Goal: Task Accomplishment & Management: Manage account settings

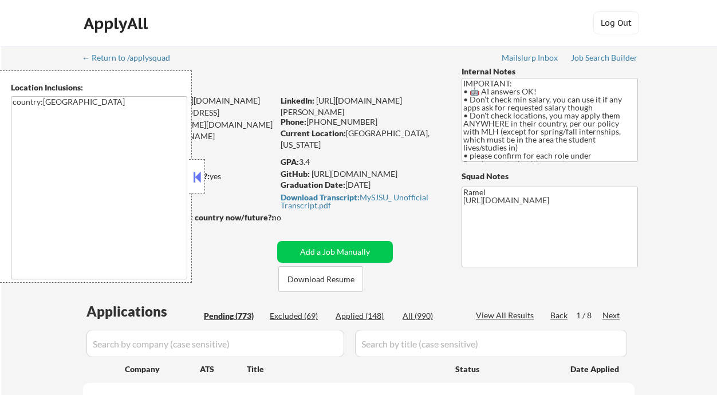
click at [198, 173] on button at bounding box center [197, 176] width 13 height 17
select select ""pending""
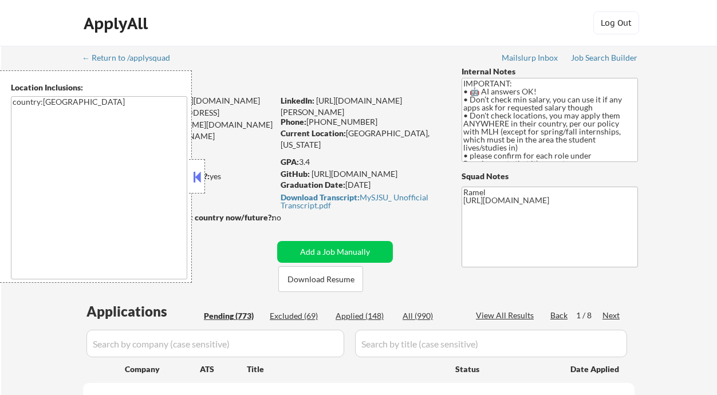
select select ""pending""
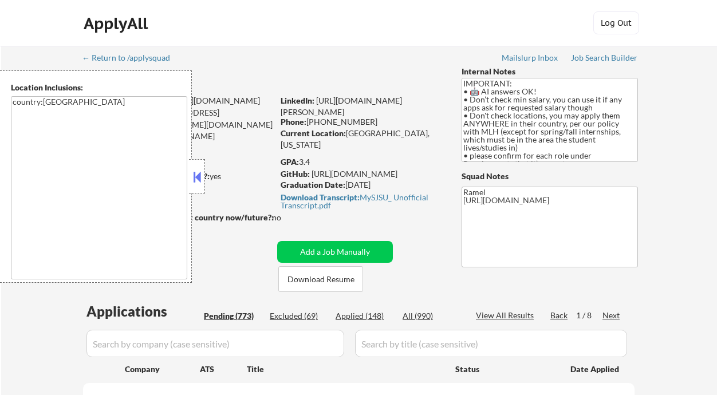
select select ""pending""
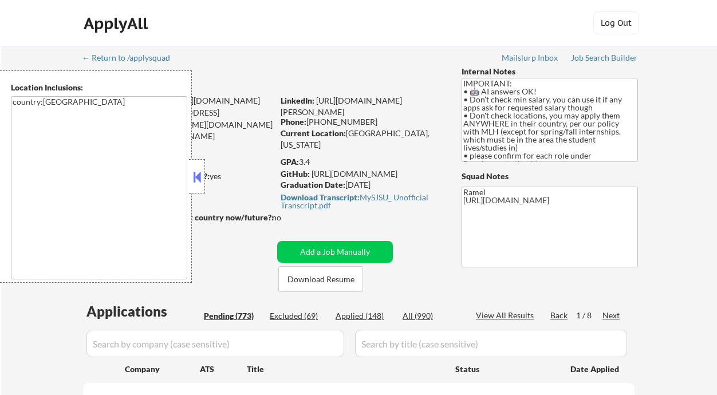
select select ""pending""
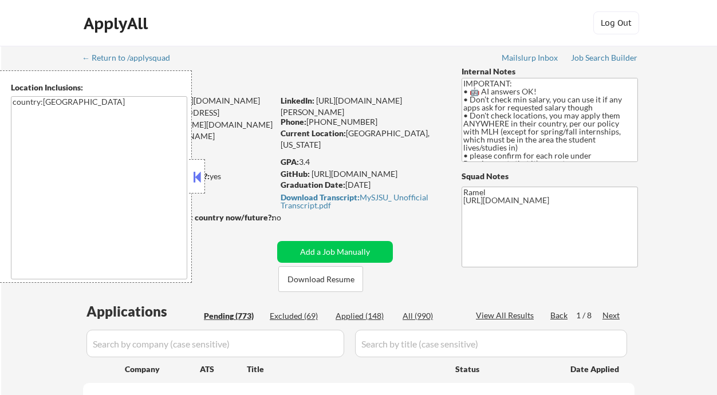
select select ""pending""
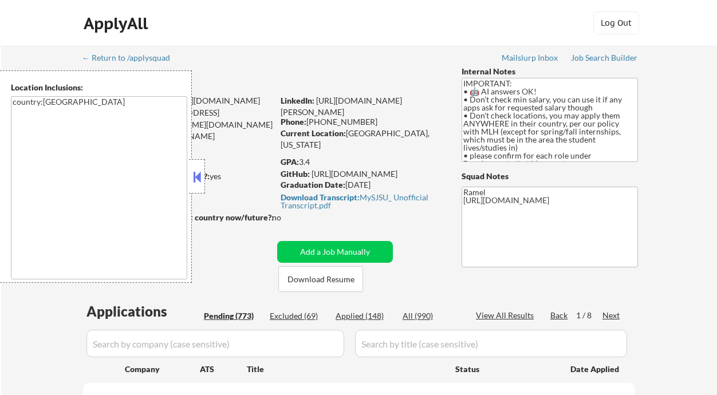
select select ""pending""
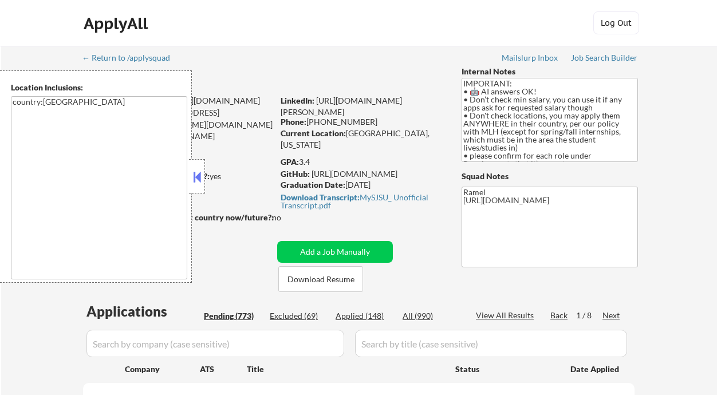
select select ""pending""
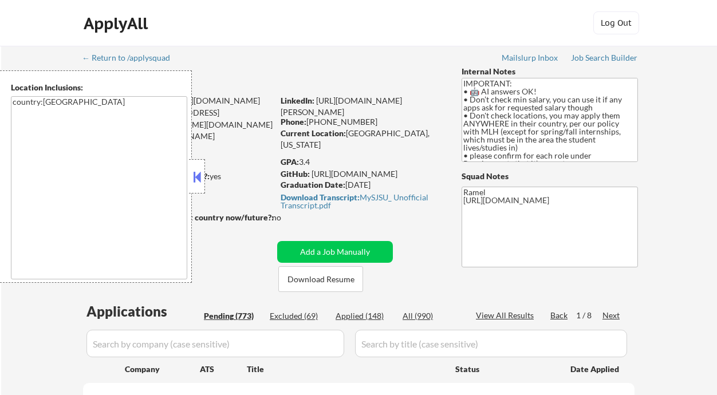
select select ""pending""
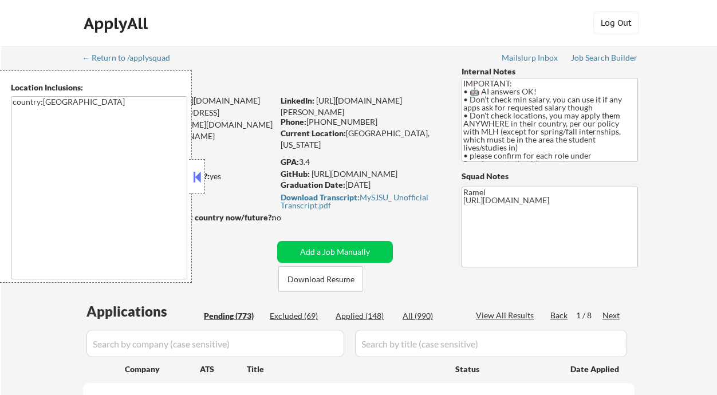
select select ""pending""
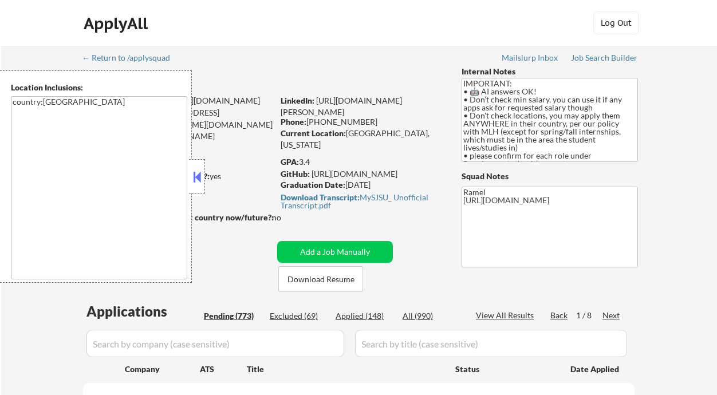
select select ""pending""
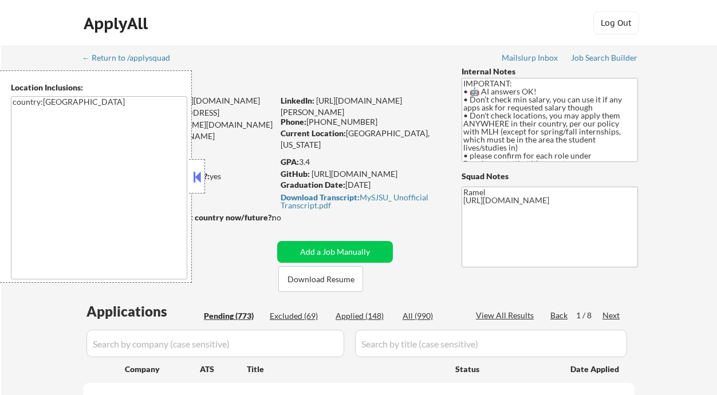
select select ""pending""
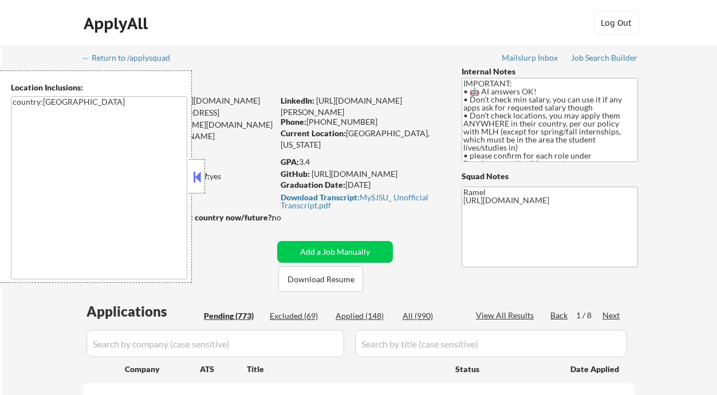
select select ""pending""
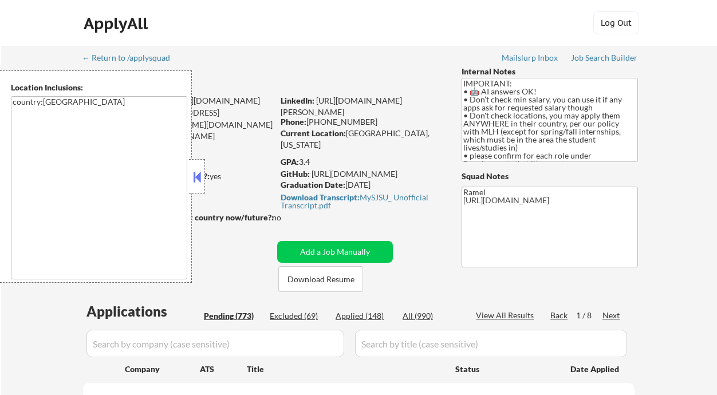
select select ""pending""
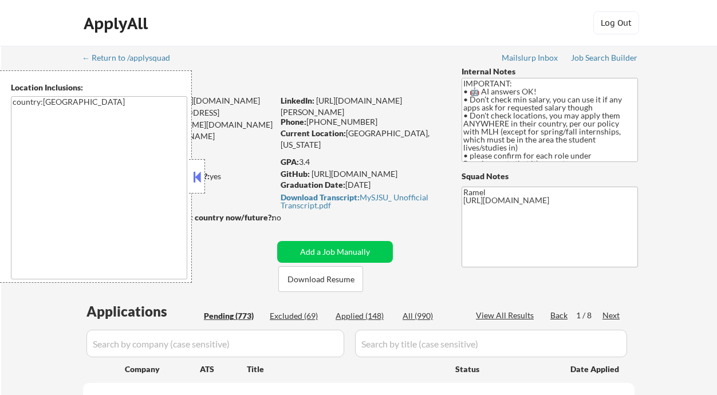
select select ""pending""
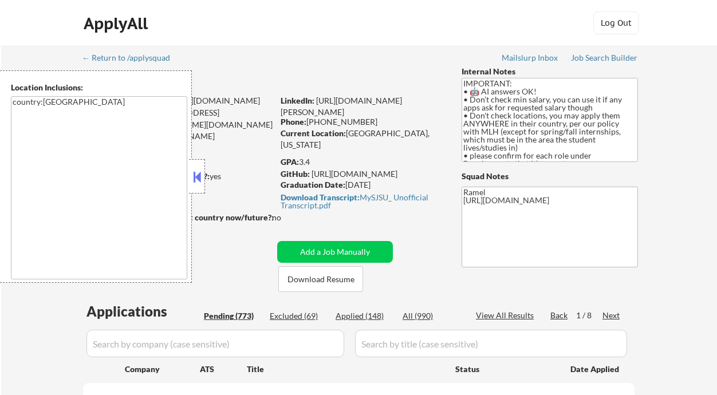
select select ""pending""
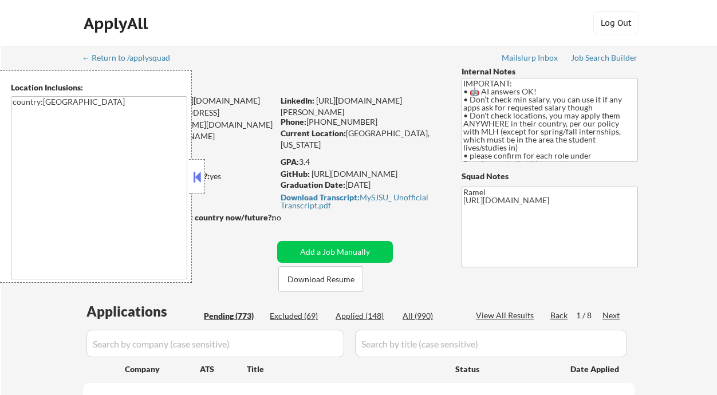
select select ""pending""
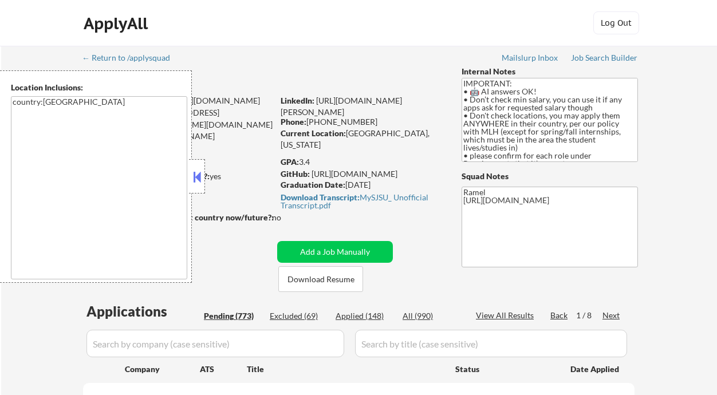
select select ""pending""
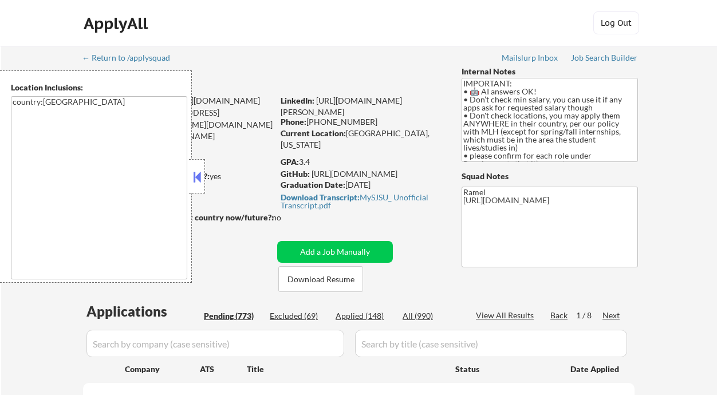
select select ""pending""
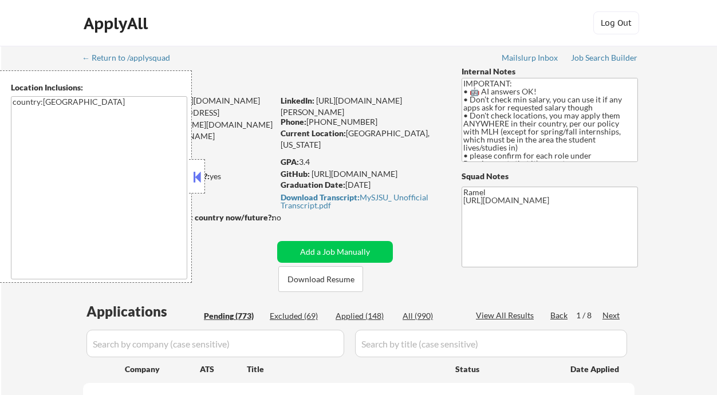
select select ""pending""
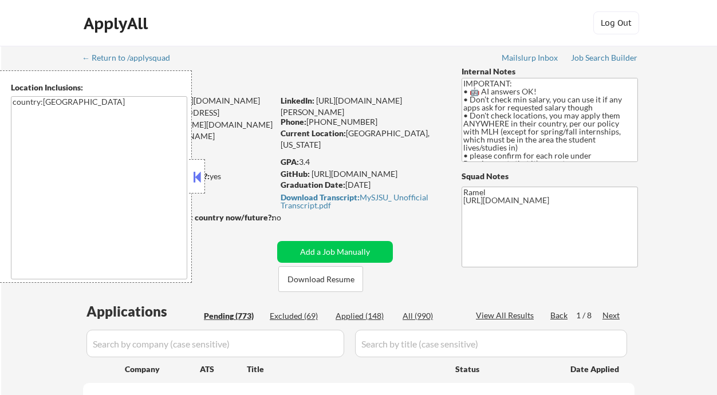
select select ""pending""
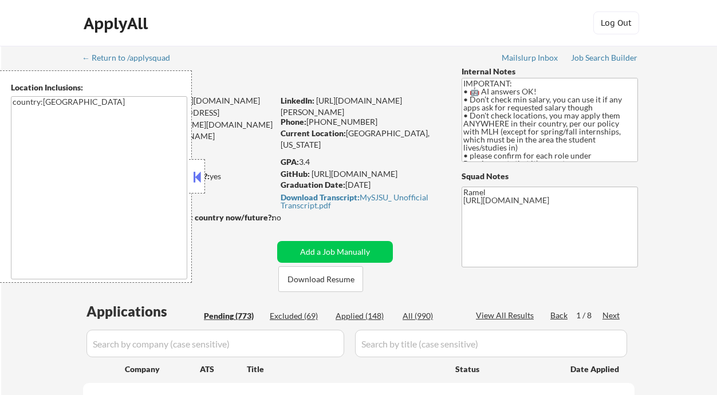
select select ""pending""
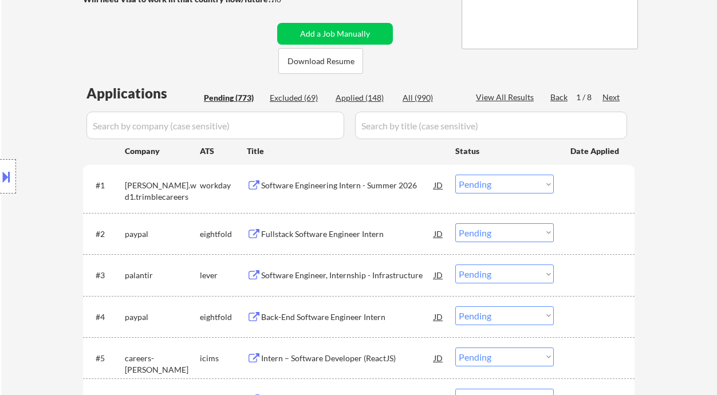
scroll to position [229, 0]
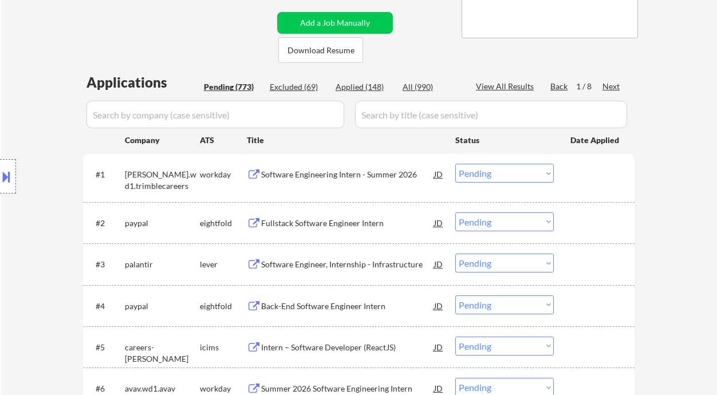
click at [608, 84] on div "Next" at bounding box center [611, 86] width 18 height 11
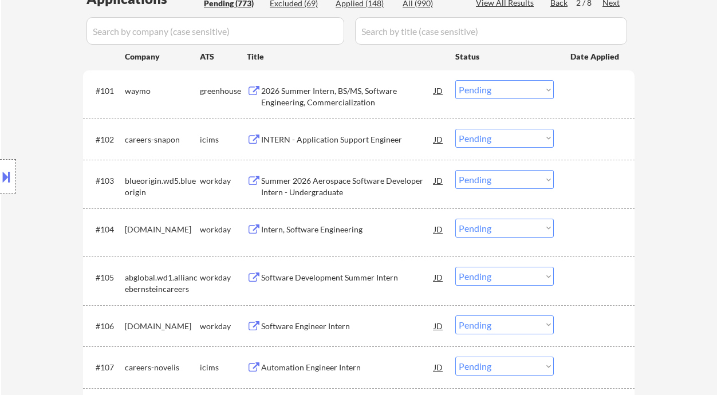
scroll to position [305, 0]
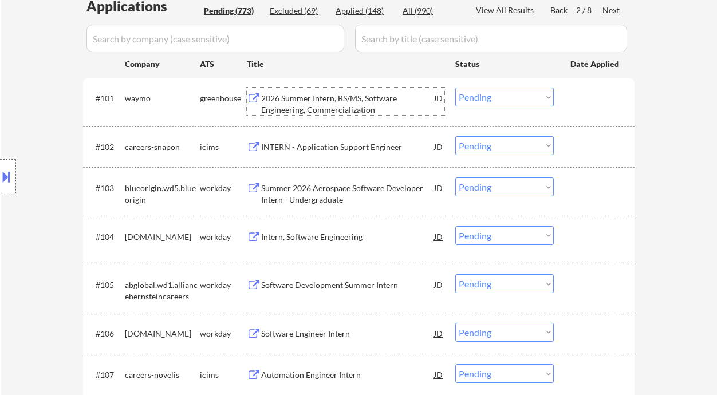
click at [317, 110] on div "2026 Summer Intern, BS/MS, Software Engineering, Commercialization" at bounding box center [347, 104] width 173 height 22
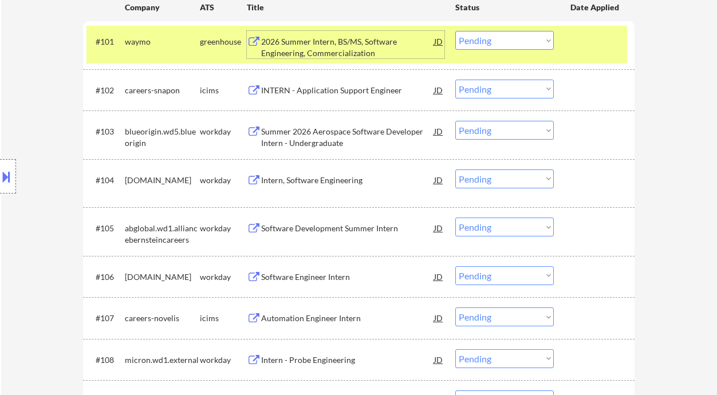
scroll to position [381, 0]
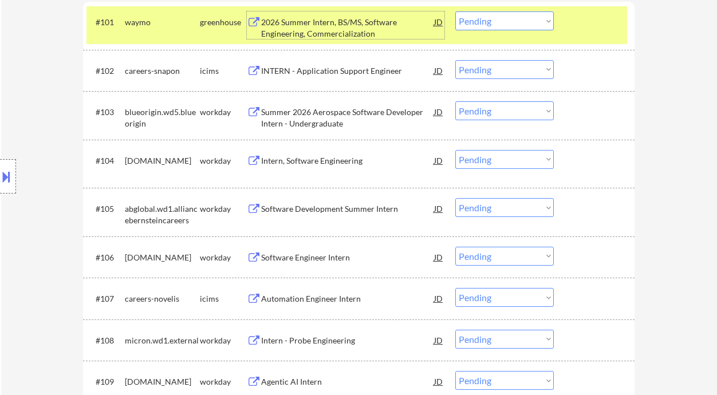
click at [334, 118] on div "Summer 2026 Aerospace Software Developer Intern - Undergraduate" at bounding box center [347, 117] width 173 height 22
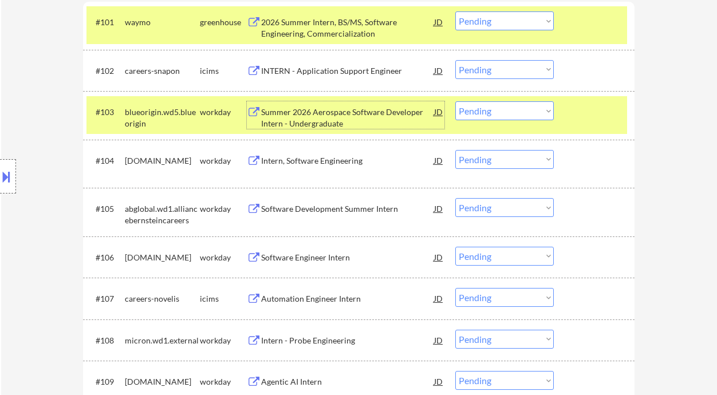
click at [357, 164] on div "Intern, Software Engineering" at bounding box center [347, 160] width 173 height 11
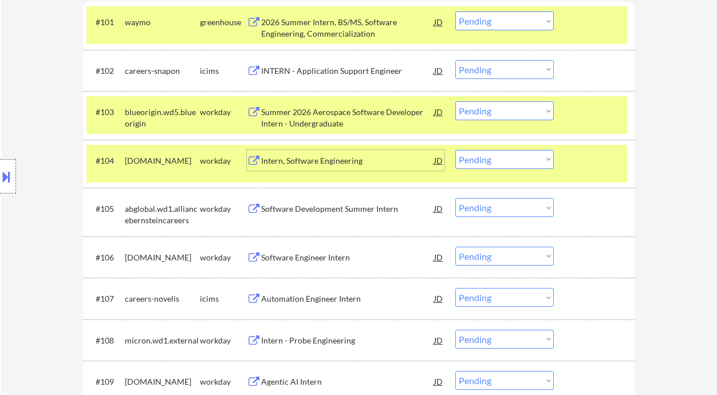
drag, startPoint x: 475, startPoint y: 161, endPoint x: 479, endPoint y: 168, distance: 7.2
click at [475, 161] on select "Choose an option... Pending Applied Excluded (Questions) Excluded (Expired) Exc…" at bounding box center [504, 159] width 98 height 19
click at [455, 150] on select "Choose an option... Pending Applied Excluded (Questions) Excluded (Expired) Exc…" at bounding box center [504, 159] width 98 height 19
click at [346, 208] on div "Software Development Summer Intern" at bounding box center [347, 208] width 173 height 11
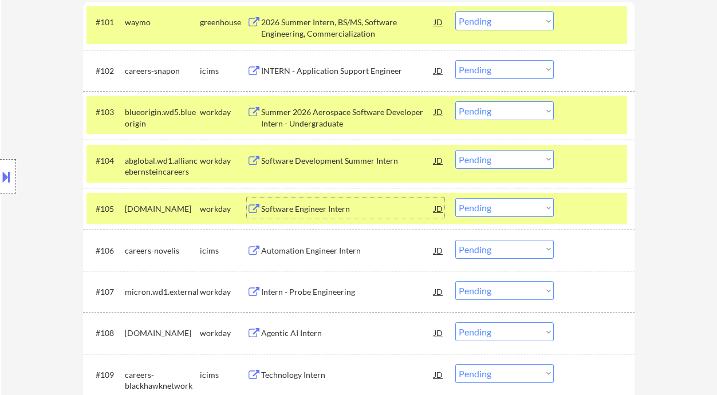
click at [474, 157] on select "Choose an option... Pending Applied Excluded (Questions) Excluded (Expired) Exc…" at bounding box center [504, 159] width 98 height 19
click at [455, 150] on select "Choose an option... Pending Applied Excluded (Questions) Excluded (Expired) Exc…" at bounding box center [504, 159] width 98 height 19
click at [319, 210] on div "Software Engineer Intern" at bounding box center [347, 208] width 173 height 11
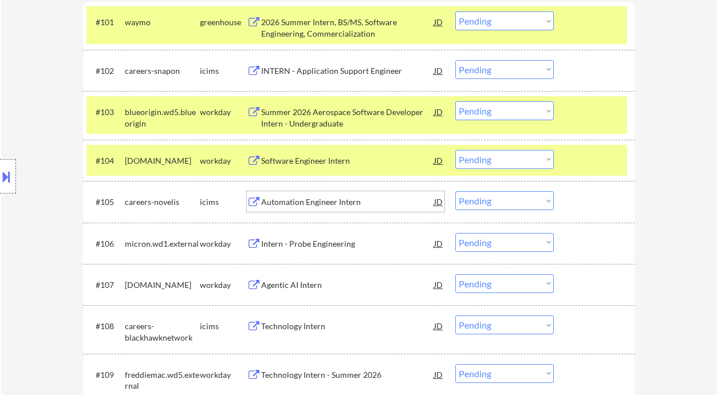
drag, startPoint x: 541, startPoint y: 157, endPoint x: 534, endPoint y: 168, distance: 13.2
click at [541, 157] on select "Choose an option... Pending Applied Excluded (Questions) Excluded (Expired) Exc…" at bounding box center [504, 159] width 98 height 19
click at [455, 150] on select "Choose an option... Pending Applied Excluded (Questions) Excluded (Expired) Exc…" at bounding box center [504, 159] width 98 height 19
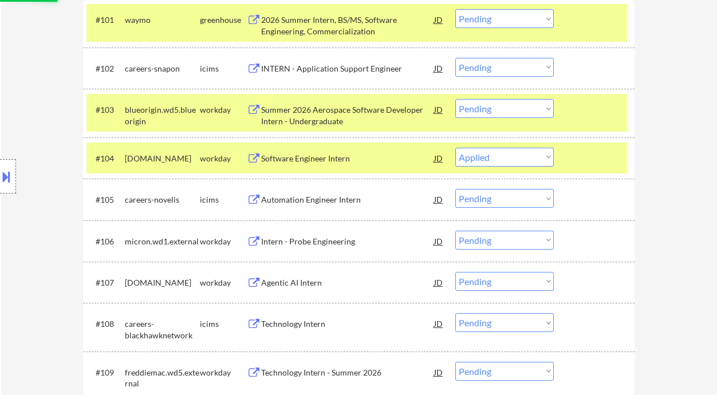
scroll to position [458, 0]
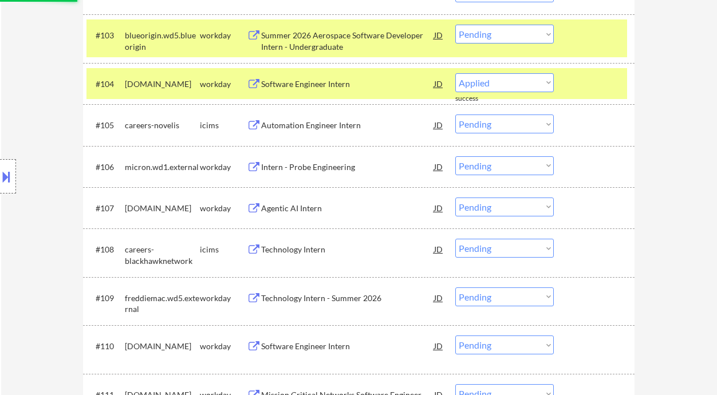
click at [342, 170] on div "Intern - Probe Engineering" at bounding box center [347, 166] width 173 height 11
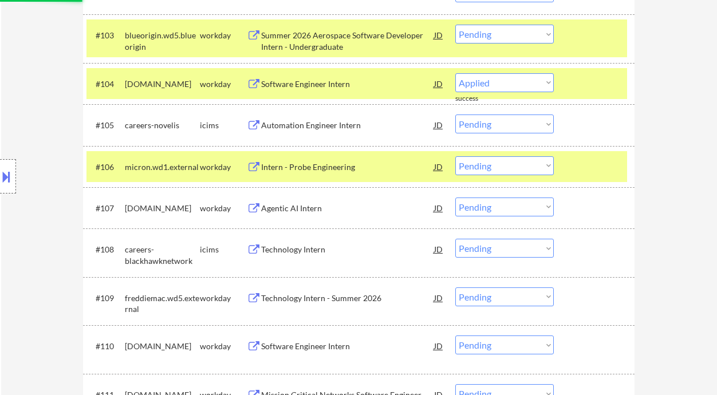
select select ""pending""
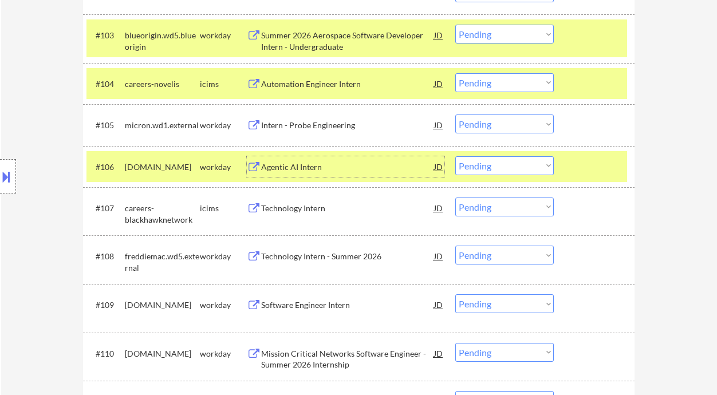
drag, startPoint x: 511, startPoint y: 125, endPoint x: 511, endPoint y: 133, distance: 7.5
click at [511, 125] on select "Choose an option... Pending Applied Excluded (Questions) Excluded (Expired) Exc…" at bounding box center [504, 123] width 98 height 19
click at [455, 114] on select "Choose an option... Pending Applied Excluded (Questions) Excluded (Expired) Exc…" at bounding box center [504, 123] width 98 height 19
select select ""pending""
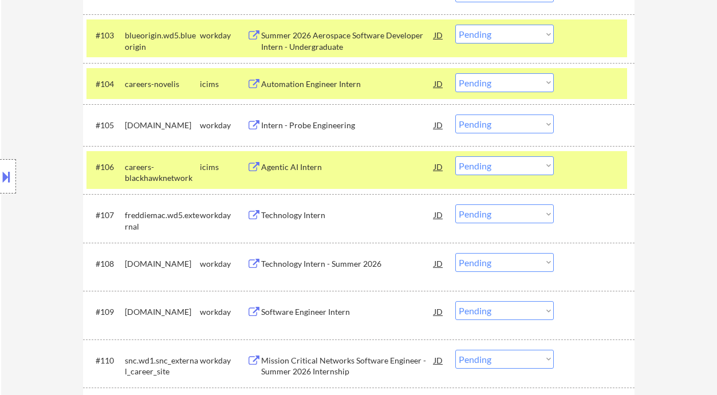
click at [301, 219] on div "Technology Intern" at bounding box center [347, 215] width 173 height 11
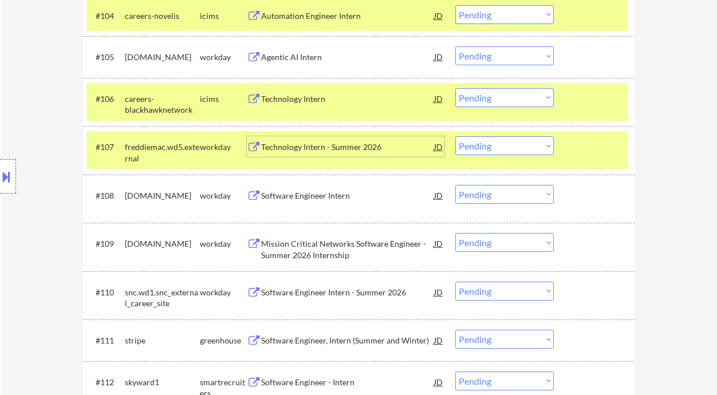
scroll to position [534, 0]
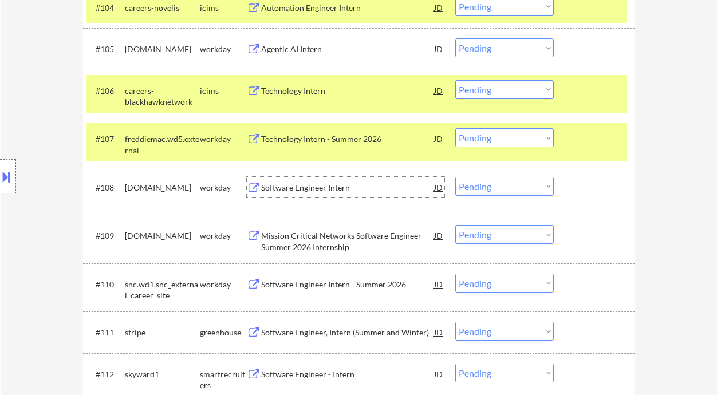
click at [325, 187] on div "Software Engineer Intern" at bounding box center [347, 187] width 173 height 11
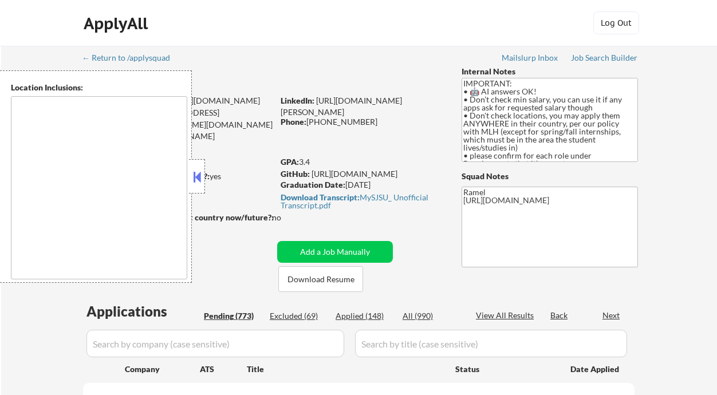
type textarea "country:[GEOGRAPHIC_DATA]"
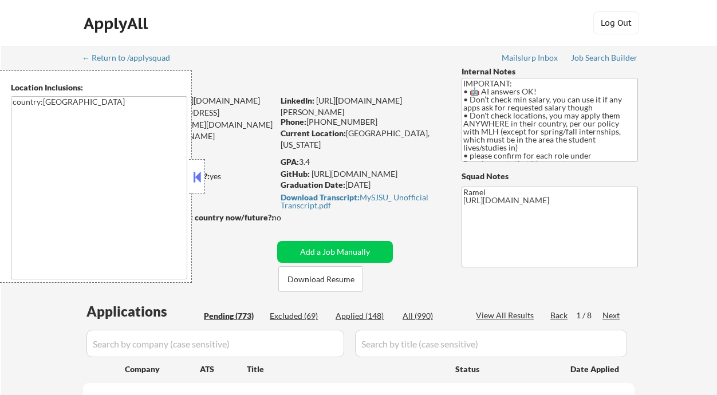
click at [375, 241] on button "Add a Job Manually" at bounding box center [335, 252] width 116 height 22
select select ""pending""
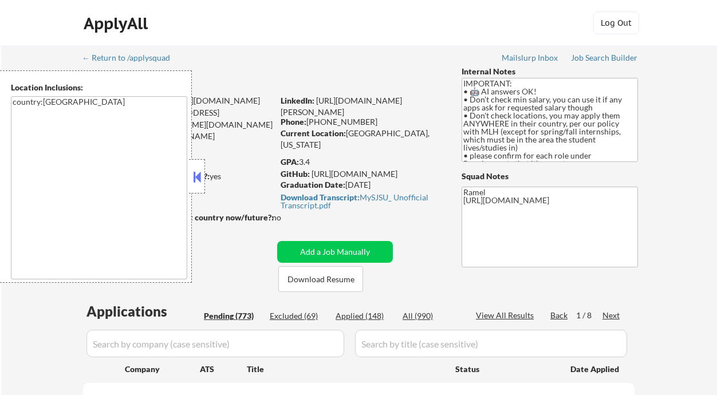
select select ""pending""
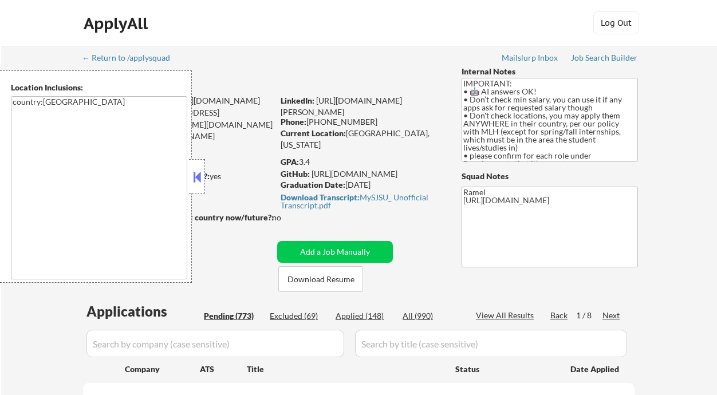
select select ""pending""
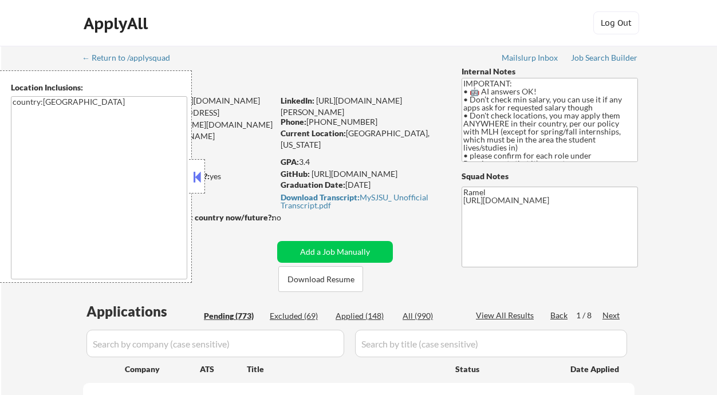
select select ""pending""
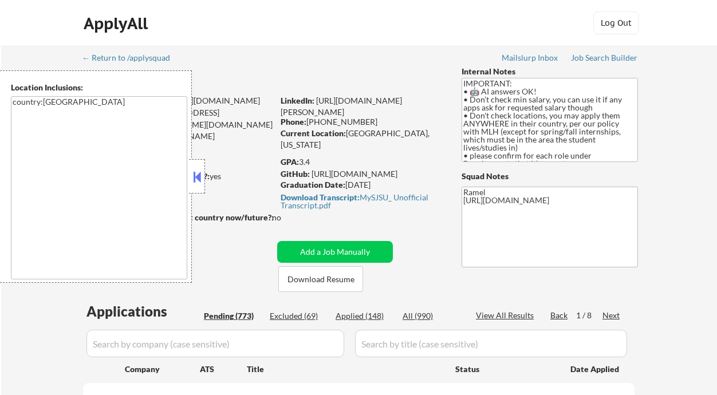
select select ""pending""
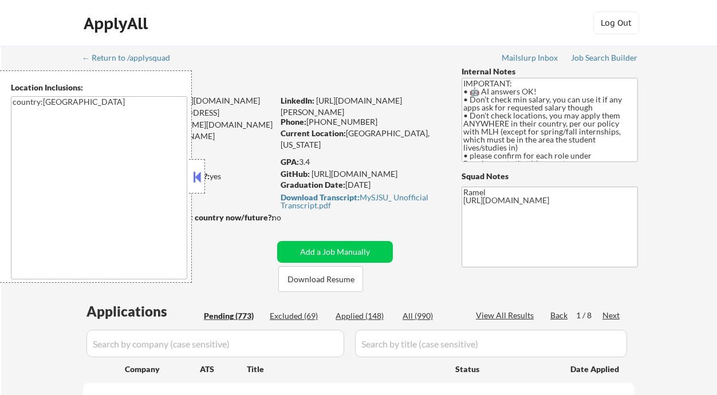
select select ""pending""
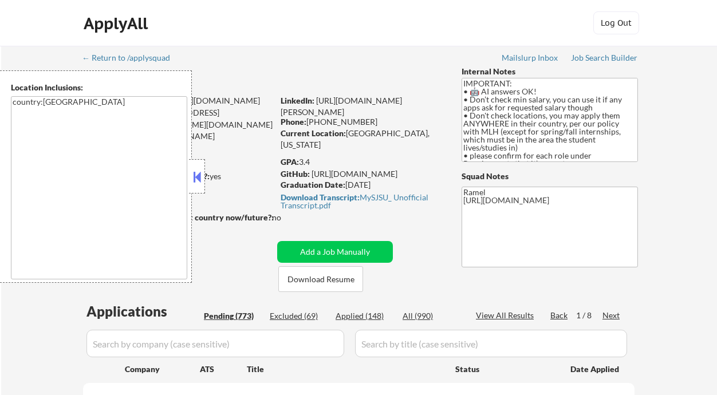
select select ""pending""
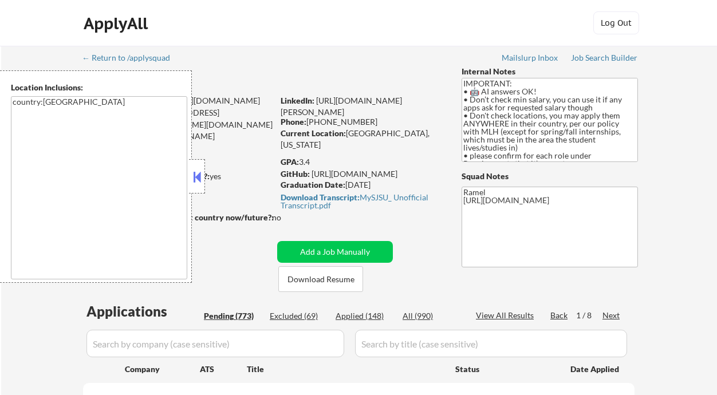
select select ""pending""
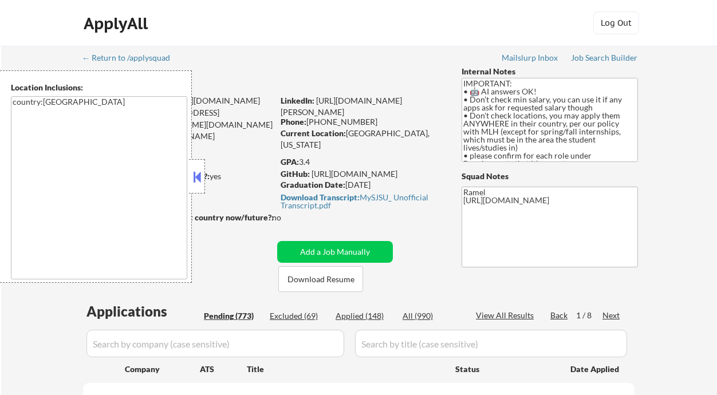
select select ""pending""
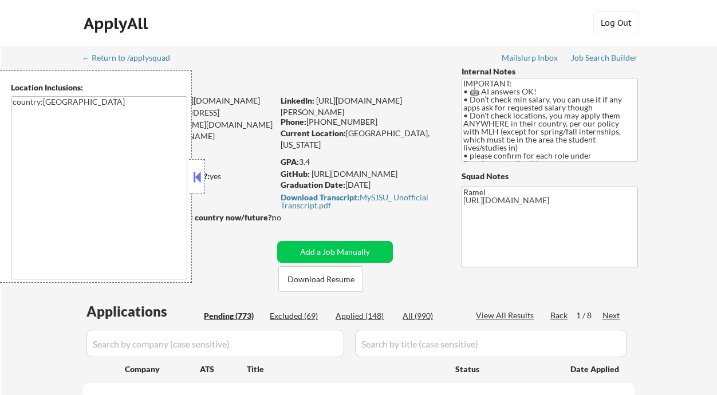
select select ""pending""
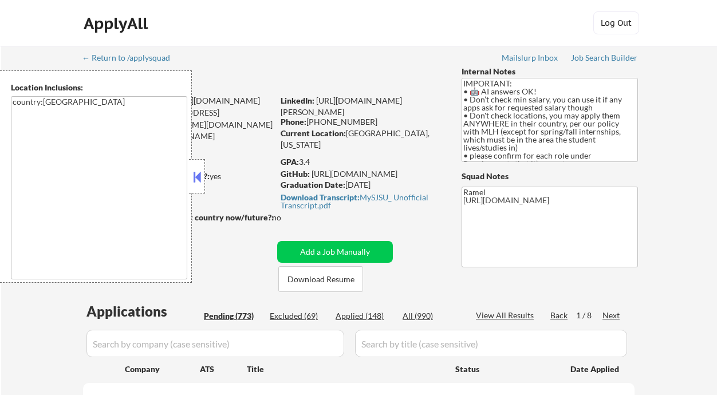
select select ""pending""
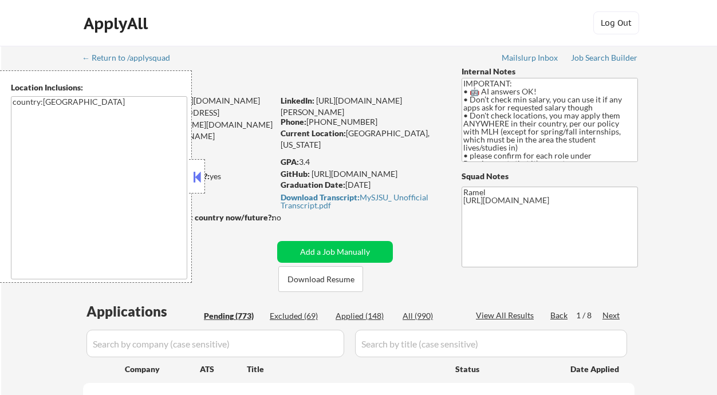
select select ""pending""
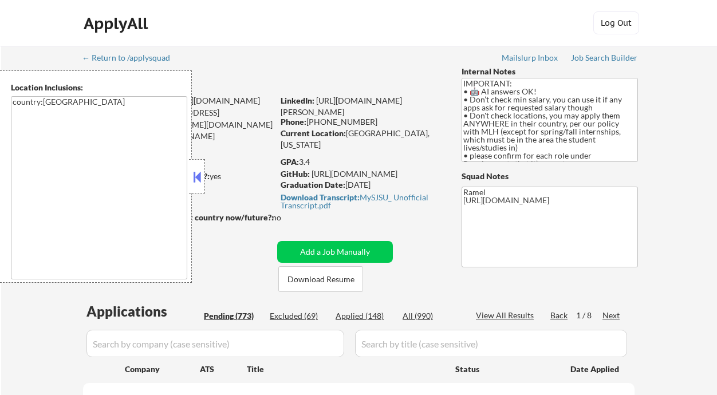
select select ""pending""
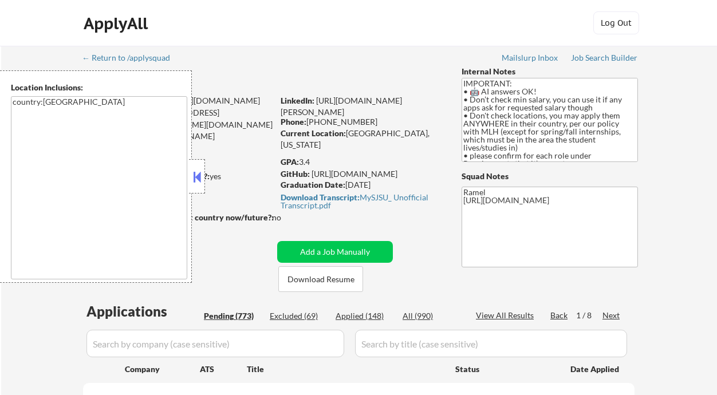
select select ""pending""
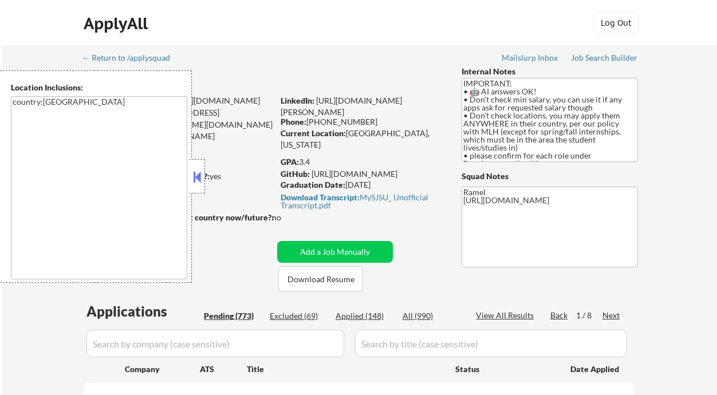
select select ""pending""
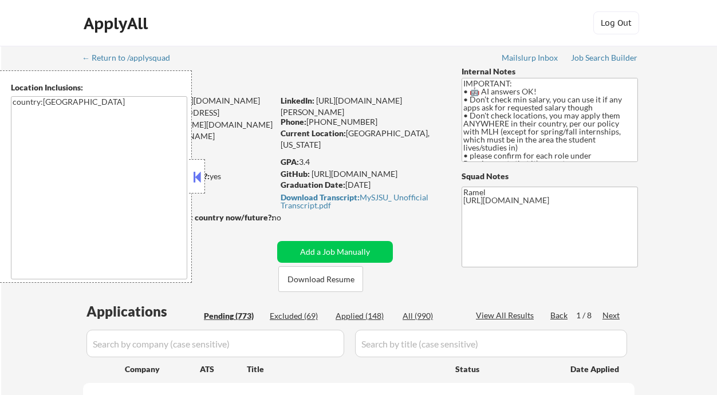
select select ""pending""
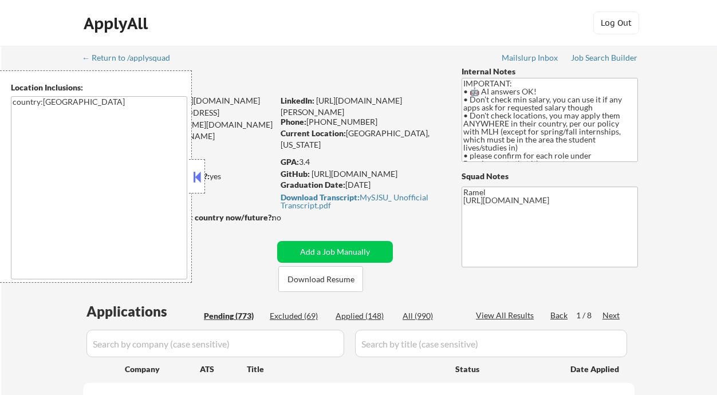
select select ""pending""
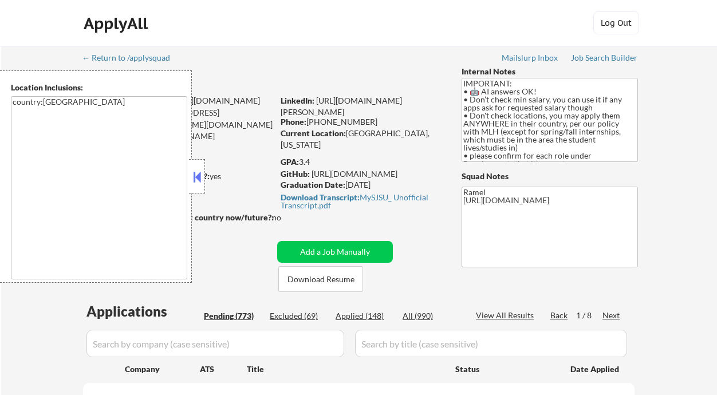
select select ""pending""
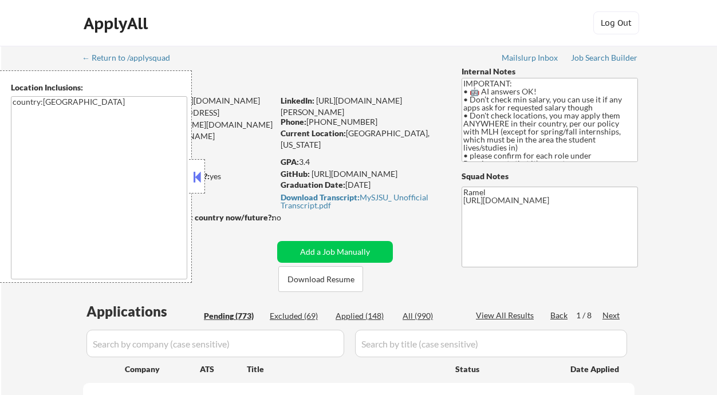
select select ""pending""
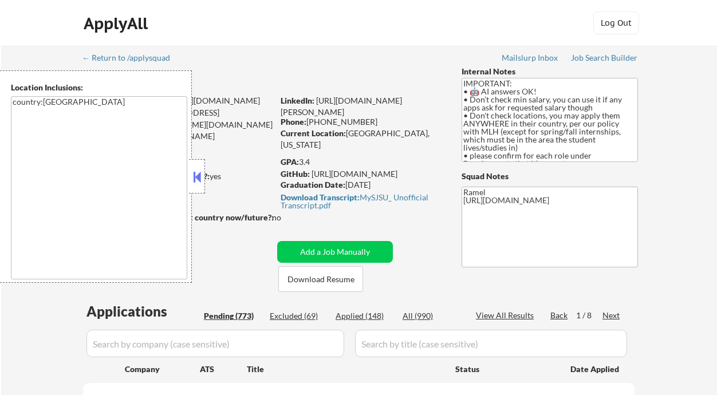
select select ""pending""
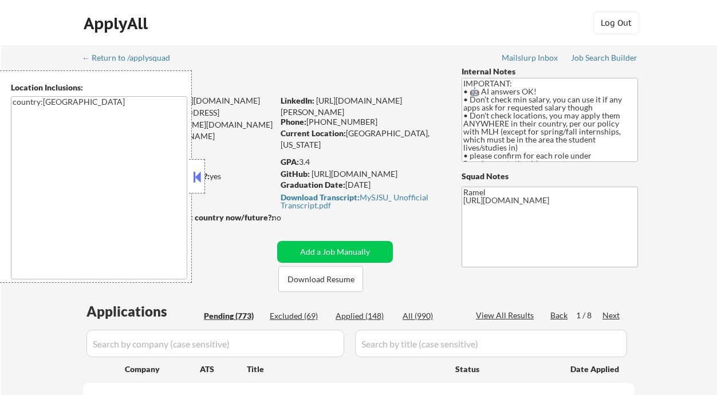
select select ""pending""
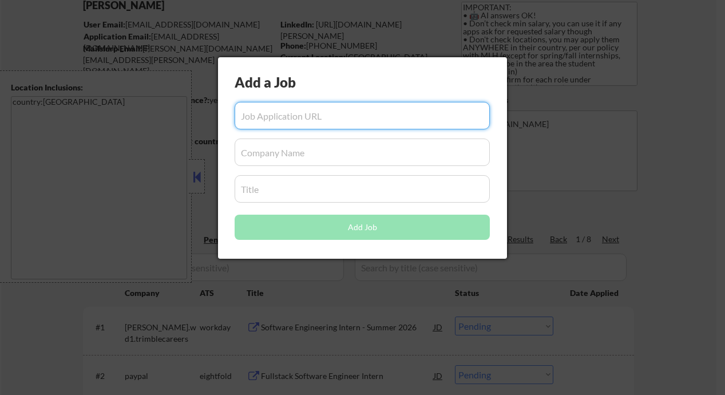
click at [680, 165] on div at bounding box center [362, 197] width 725 height 395
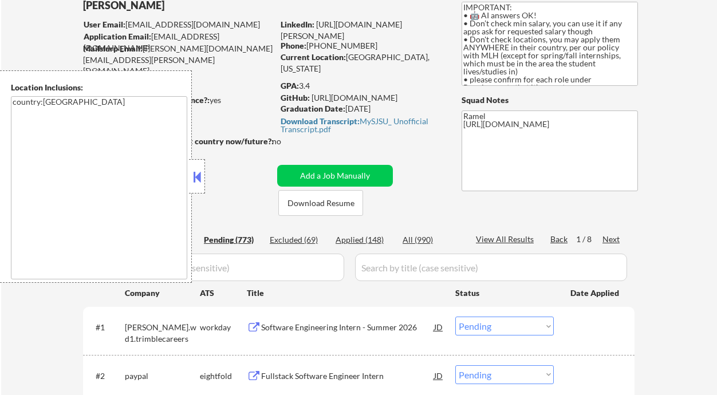
click at [200, 177] on button at bounding box center [197, 176] width 13 height 17
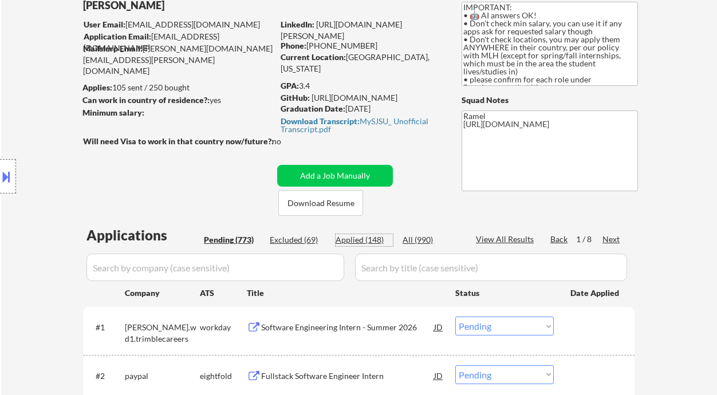
click at [369, 240] on div "Applied (148)" at bounding box center [363, 239] width 57 height 11
select select ""applied""
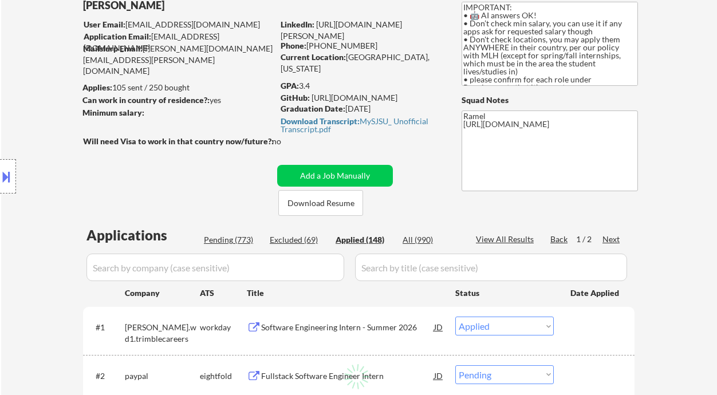
select select ""applied""
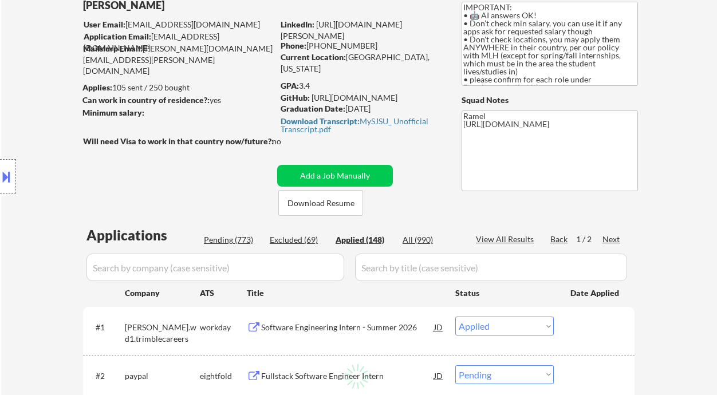
select select ""applied""
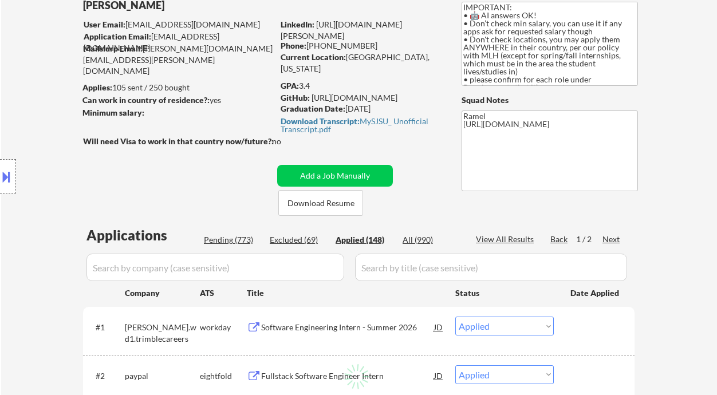
select select ""applied""
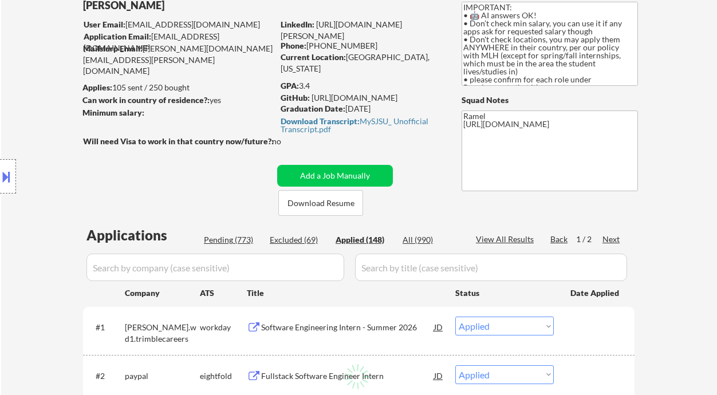
select select ""applied""
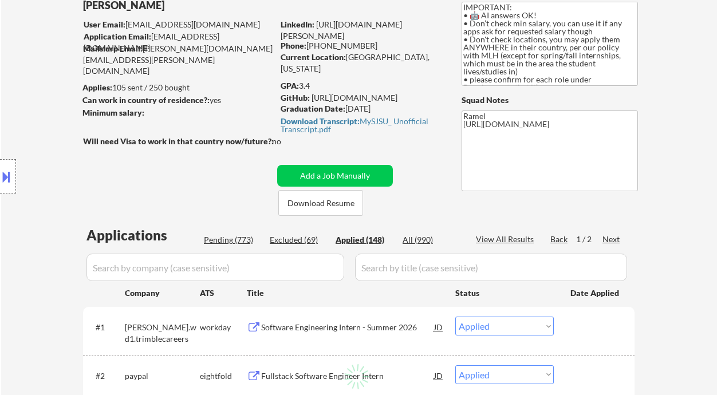
select select ""applied""
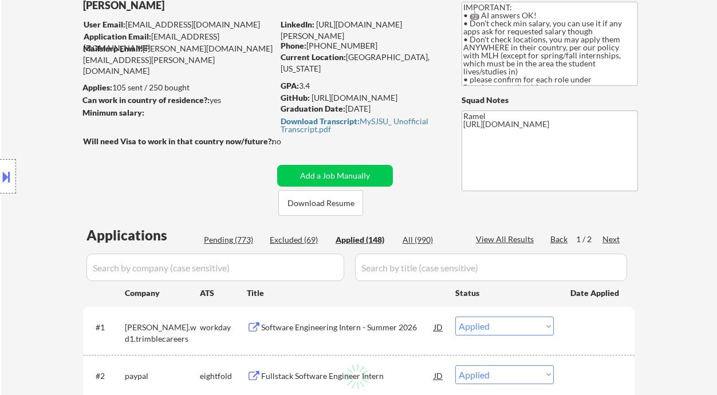
select select ""applied""
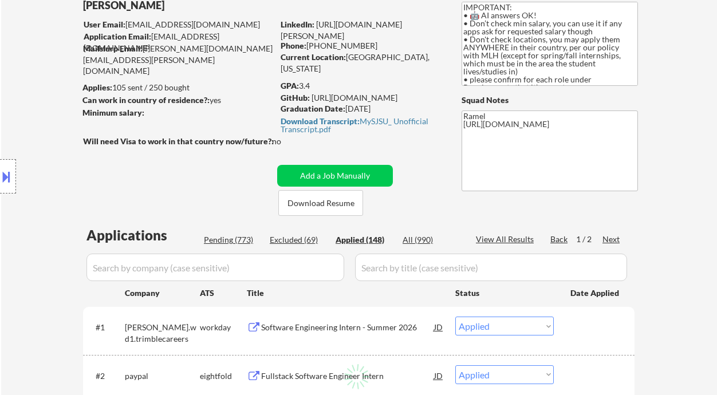
select select ""applied""
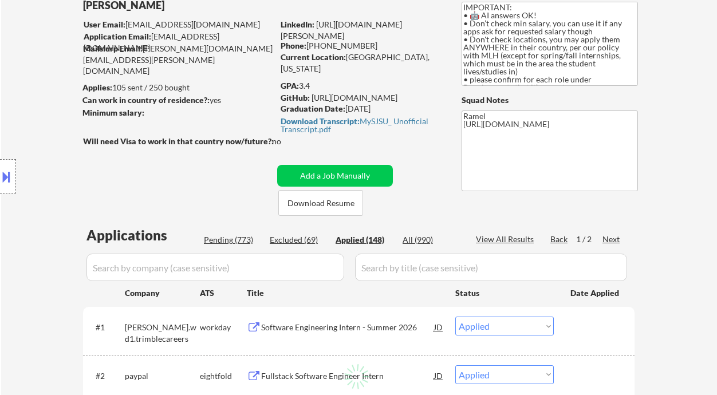
select select ""applied""
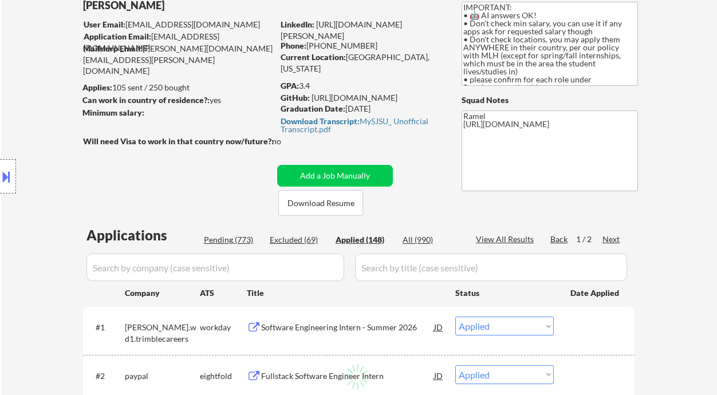
select select ""applied""
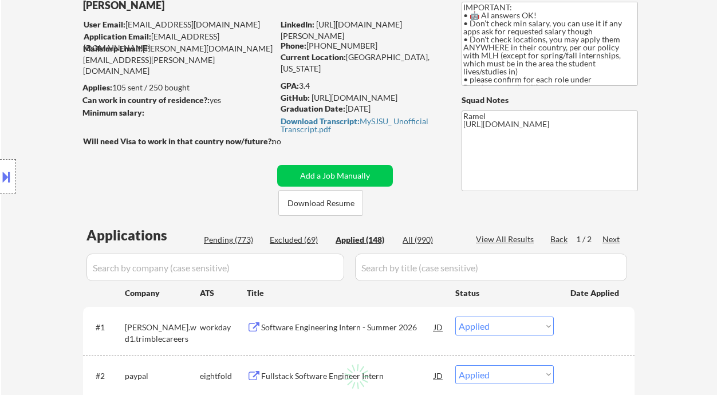
select select ""applied""
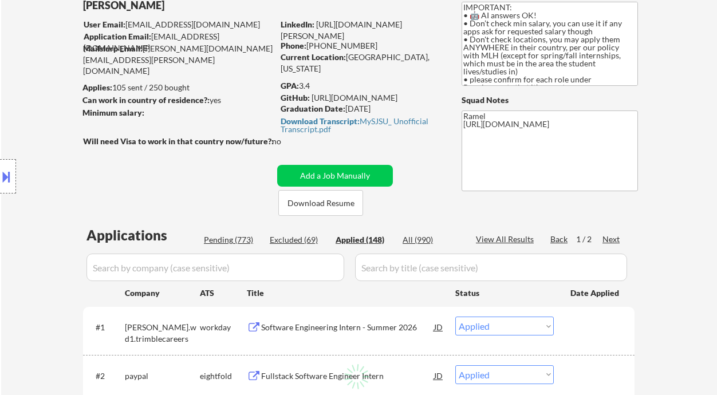
select select ""applied""
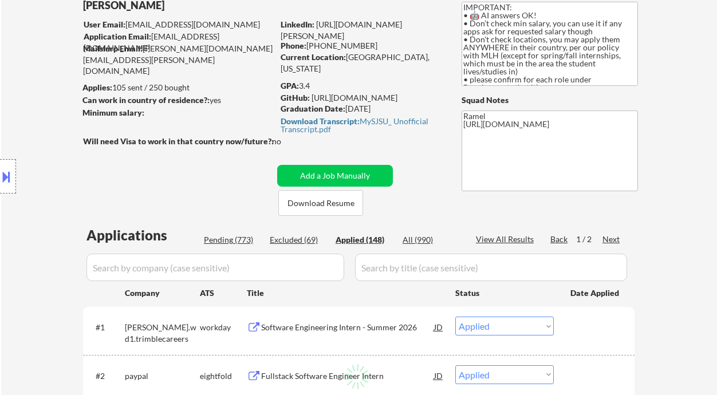
select select ""applied""
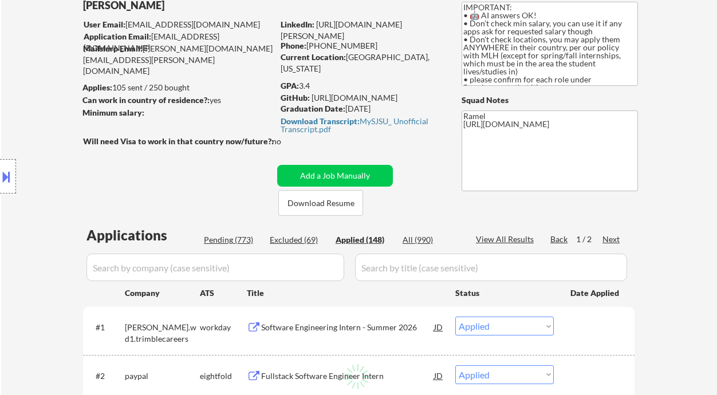
select select ""applied""
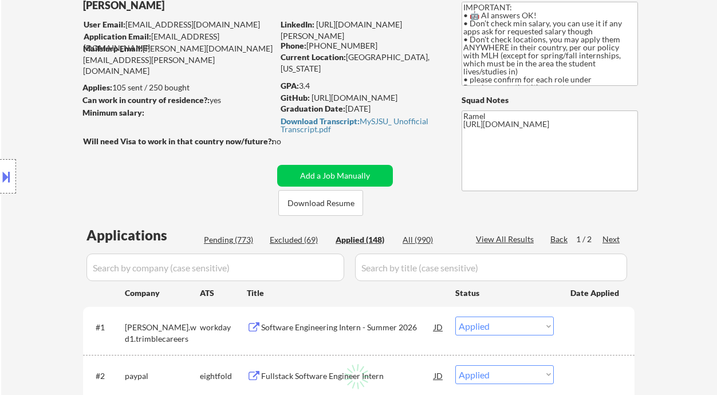
select select ""applied""
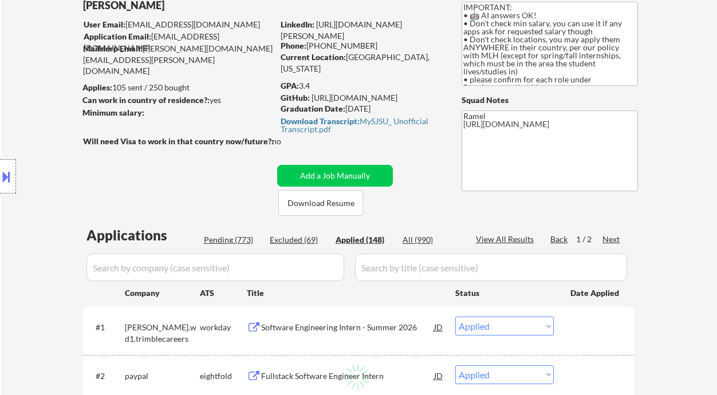
select select ""applied""
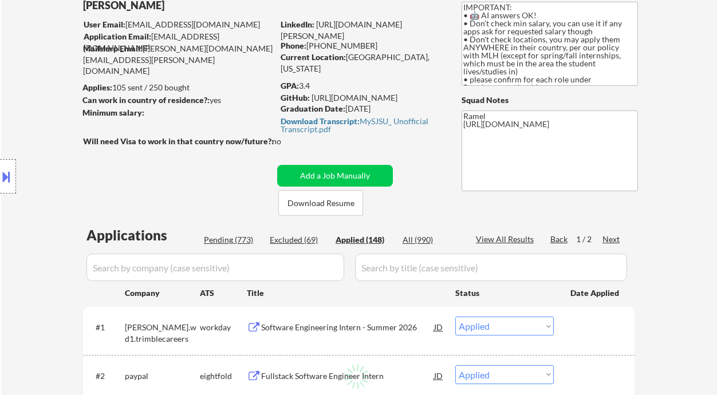
select select ""applied""
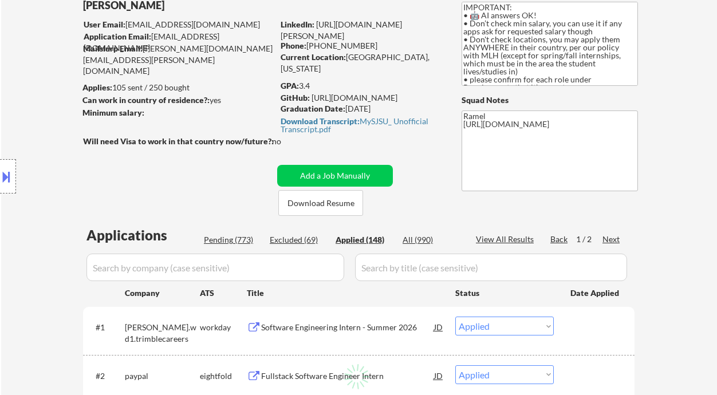
select select ""applied""
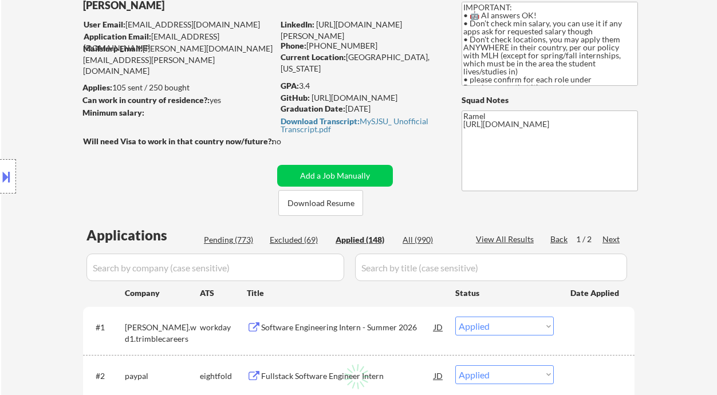
select select ""applied""
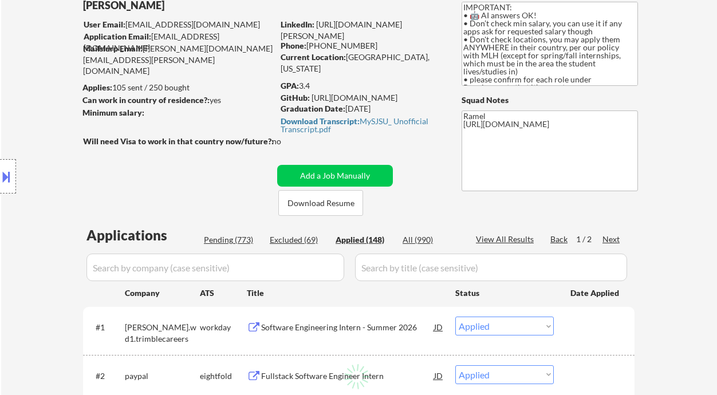
select select ""applied""
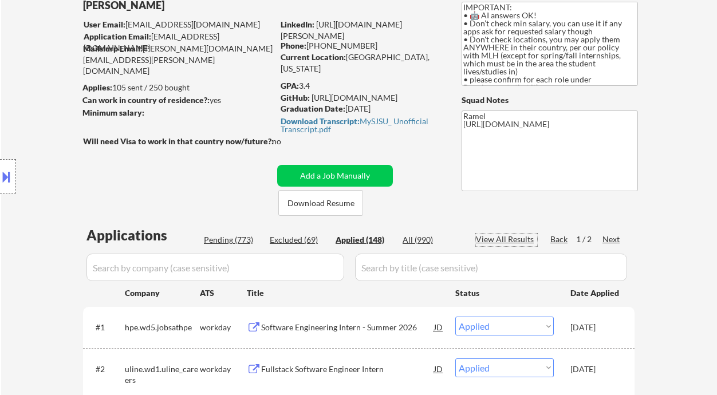
click at [524, 238] on div "View All Results" at bounding box center [506, 239] width 61 height 11
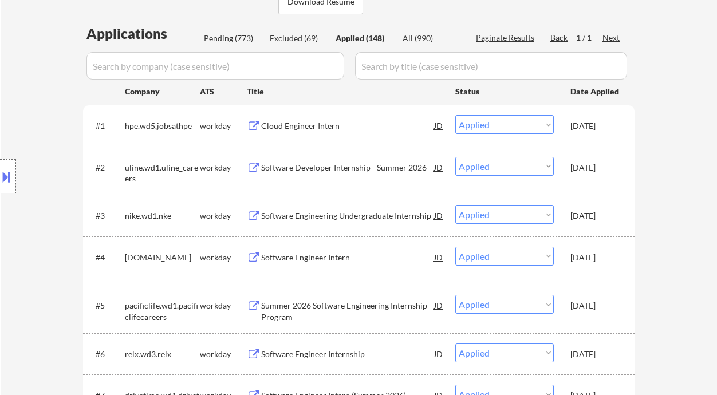
scroll to position [0, 0]
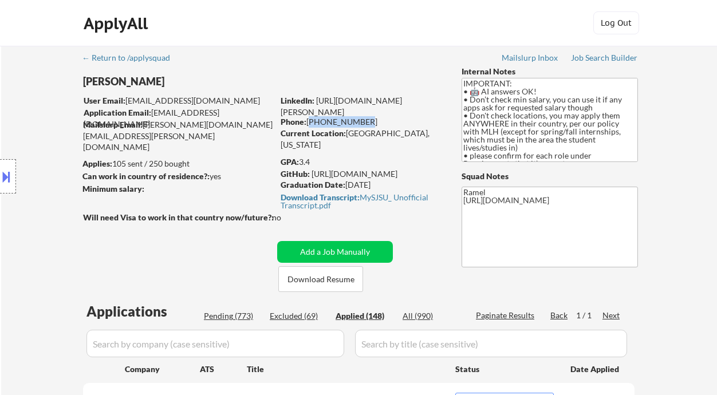
drag, startPoint x: 360, startPoint y: 120, endPoint x: 307, endPoint y: 120, distance: 52.1
click at [307, 120] on div "Phone: 408-600-9948" at bounding box center [362, 121] width 162 height 11
copy div "[PHONE_NUMBER]"
drag, startPoint x: 358, startPoint y: 123, endPoint x: 309, endPoint y: 123, distance: 49.2
click at [309, 123] on div "Phone: 408-600-9948" at bounding box center [362, 121] width 162 height 11
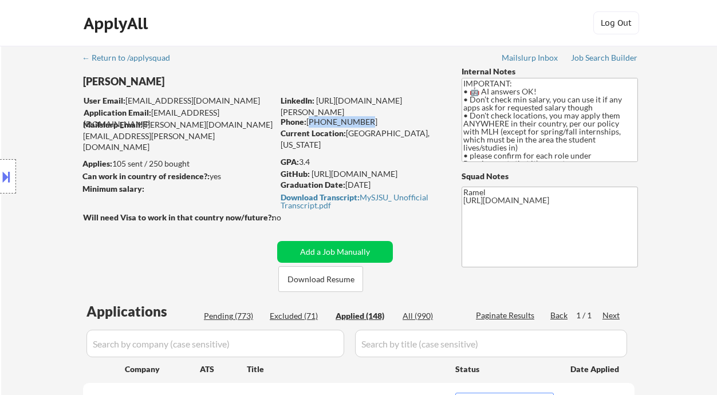
copy div "[PHONE_NUMBER]"
click at [322, 124] on div "Phone: 408-600-9948" at bounding box center [362, 121] width 162 height 11
drag, startPoint x: 310, startPoint y: 119, endPoint x: 364, endPoint y: 123, distance: 53.4
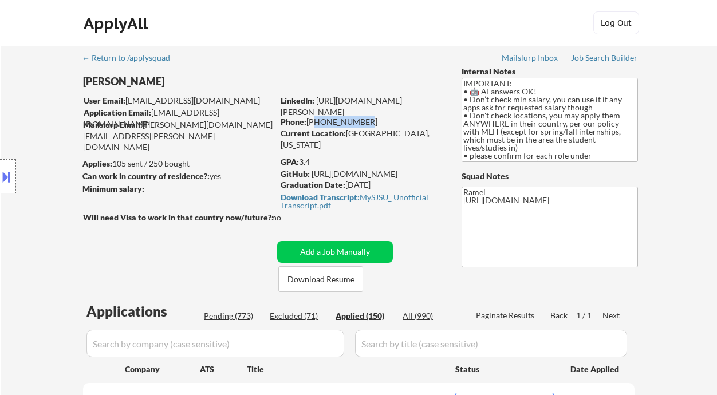
click at [364, 123] on div "Phone: 408-600-9948" at bounding box center [362, 121] width 162 height 11
drag, startPoint x: 307, startPoint y: 123, endPoint x: 362, endPoint y: 116, distance: 55.5
click at [364, 121] on div "Phone: 408-600-9948" at bounding box center [362, 121] width 162 height 11
copy div "[PHONE_NUMBER]"
